Goal: Find specific page/section: Find specific page/section

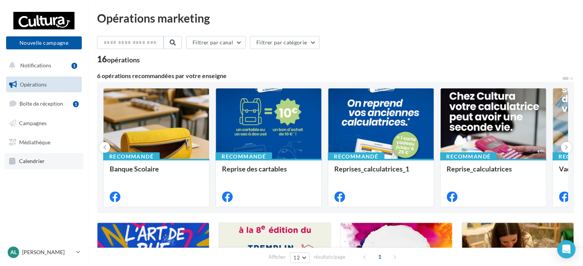
click at [37, 158] on span "Calendrier" at bounding box center [32, 161] width 26 height 6
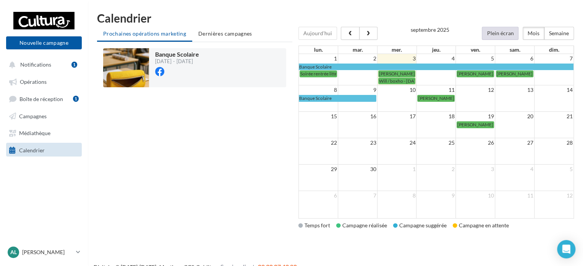
click at [511, 34] on button "Plein écran" at bounding box center [500, 33] width 37 height 13
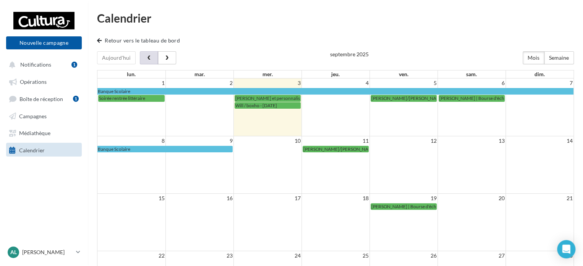
click at [141, 60] on button "button" at bounding box center [149, 57] width 18 height 13
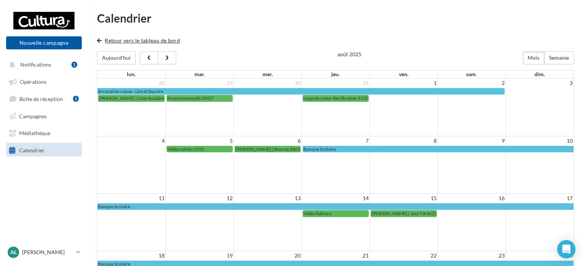
click at [132, 39] on button "Retour vers le tableau de bord" at bounding box center [140, 40] width 86 height 9
